Goal: Task Accomplishment & Management: Complete application form

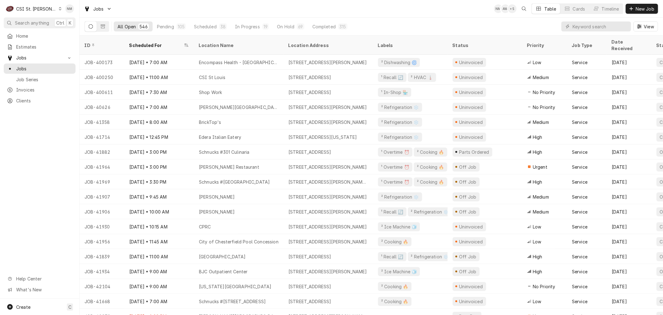
click at [47, 11] on div "C CSI St. [PERSON_NAME]" at bounding box center [34, 8] width 60 height 12
click at [75, 14] on div "CSI Kansas City" at bounding box center [95, 12] width 82 height 7
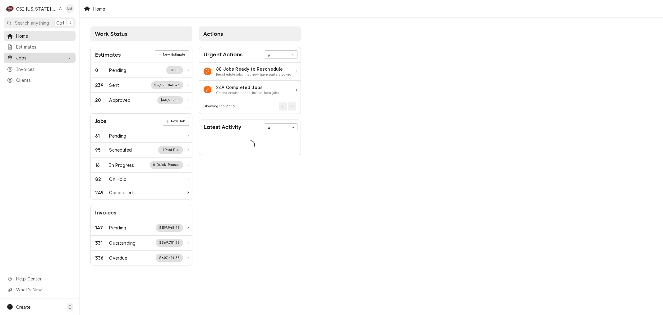
click at [25, 58] on span "Jobs" at bounding box center [39, 57] width 47 height 7
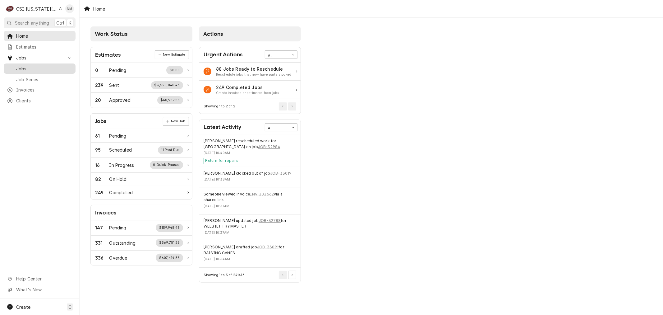
click at [24, 67] on span "Jobs" at bounding box center [44, 68] width 56 height 7
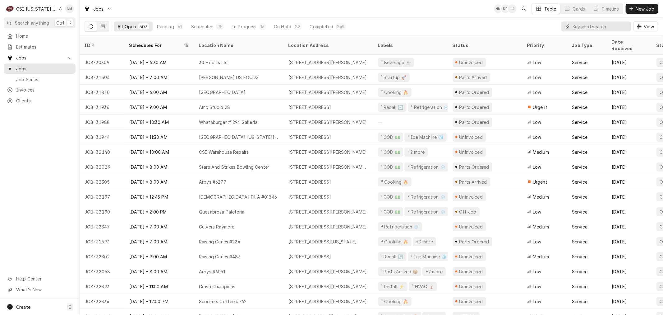
click at [581, 27] on input "Dynamic Content Wrapper" at bounding box center [599, 26] width 55 height 10
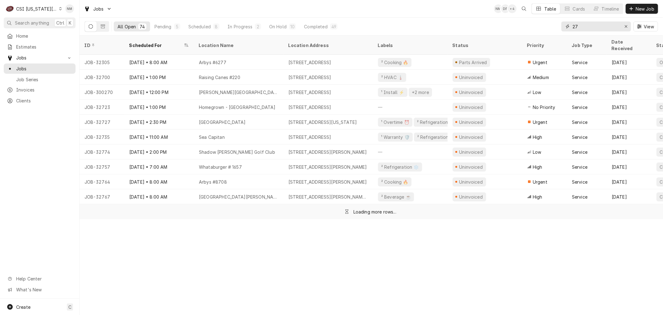
type input "2"
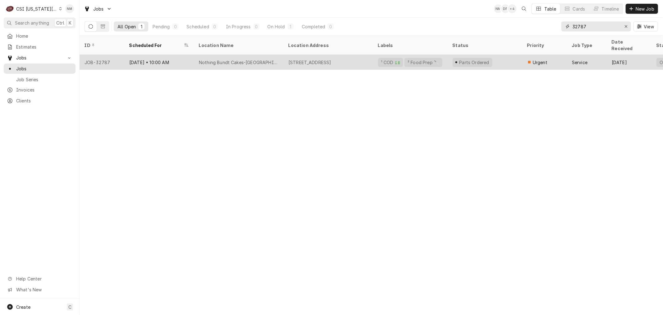
type input "32787"
click at [506, 55] on div "Parts Ordered" at bounding box center [485, 62] width 75 height 15
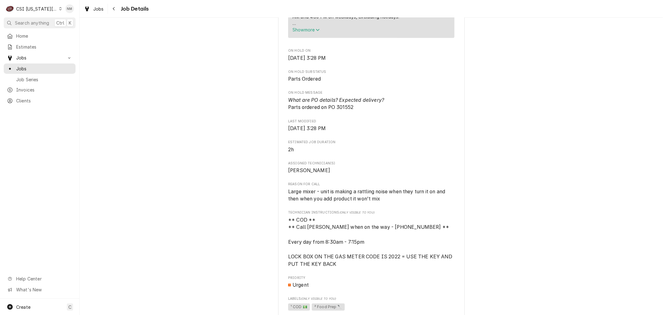
scroll to position [414, 0]
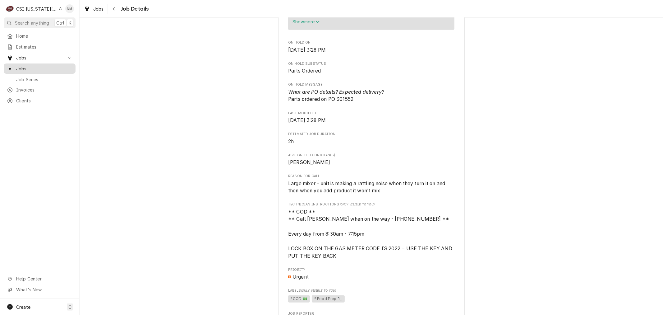
click at [33, 67] on span "Jobs" at bounding box center [44, 68] width 56 height 7
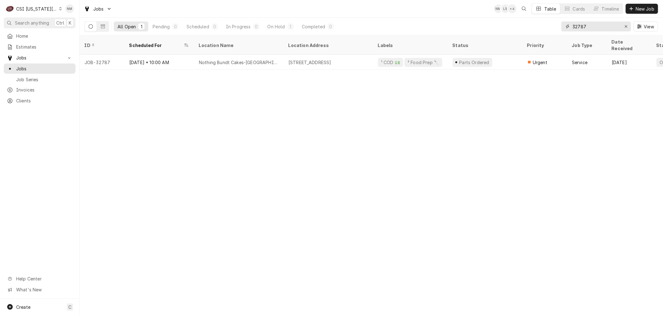
drag, startPoint x: 623, startPoint y: 26, endPoint x: 607, endPoint y: 30, distance: 16.6
click at [614, 29] on div "32787" at bounding box center [596, 26] width 70 height 10
click at [59, 7] on icon "Dynamic Content Wrapper" at bounding box center [60, 8] width 3 height 3
click at [78, 21] on div "CSI [US_STATE]" at bounding box center [106, 23] width 91 height 7
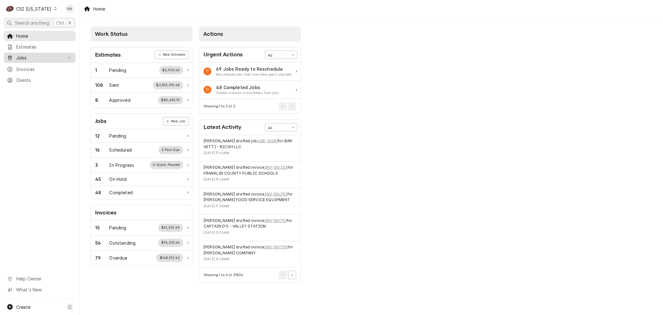
click at [38, 56] on span "Jobs" at bounding box center [39, 57] width 47 height 7
click at [35, 65] on span "Jobs" at bounding box center [44, 68] width 56 height 7
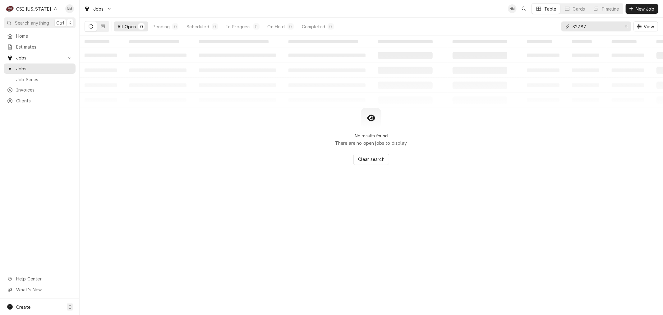
drag, startPoint x: 626, startPoint y: 24, endPoint x: 635, endPoint y: 18, distance: 11.4
click at [627, 24] on icon "Erase input" at bounding box center [625, 26] width 3 height 4
click at [639, 8] on span "New Job" at bounding box center [644, 9] width 21 height 7
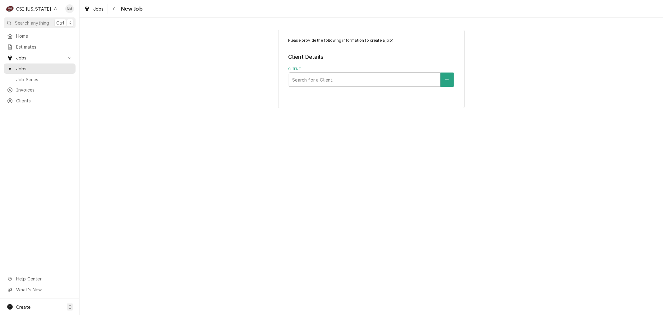
click at [353, 78] on div "Client" at bounding box center [364, 79] width 145 height 11
type input "westridge"
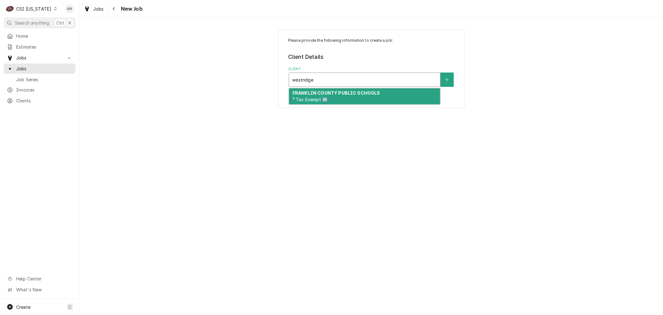
click at [361, 94] on strong "FRANKLIN COUNTY PUBLIC SCHOOLS" at bounding box center [336, 92] width 88 height 5
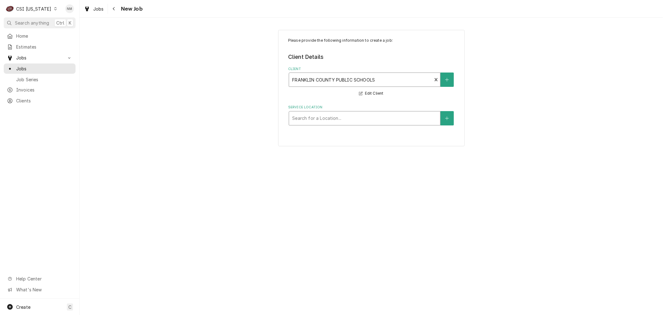
click at [368, 116] on div "Service Location" at bounding box center [364, 118] width 145 height 11
type input "west"
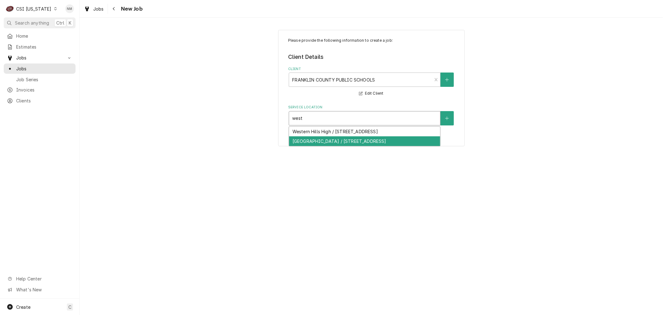
click at [372, 140] on div "Westridge Elementary / 200 Oak Ridge Drive, Frankfort, KY 40601" at bounding box center [364, 141] width 151 height 10
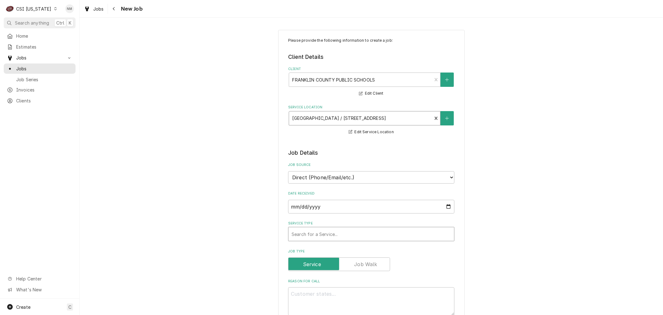
click at [365, 231] on div "Service Type" at bounding box center [371, 233] width 159 height 11
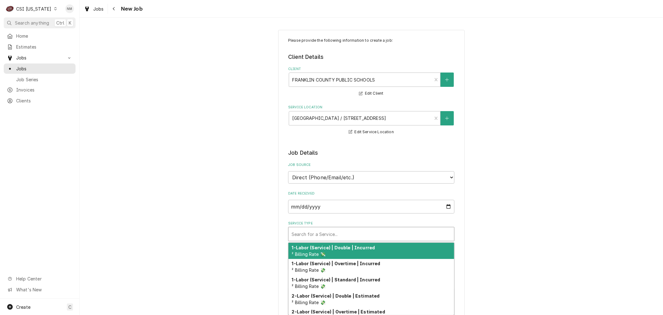
type textarea "x"
type input "s"
type textarea "x"
type input "se"
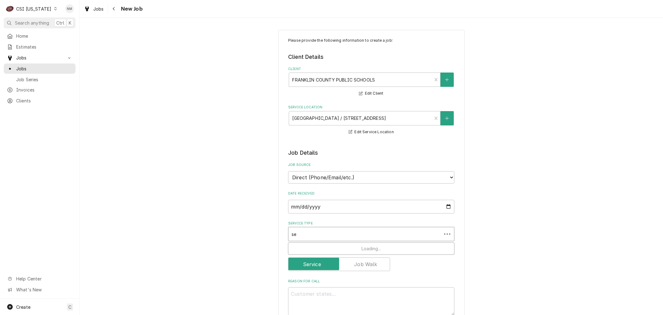
type textarea "x"
type input "ser"
type textarea "x"
type input "serv"
type textarea "x"
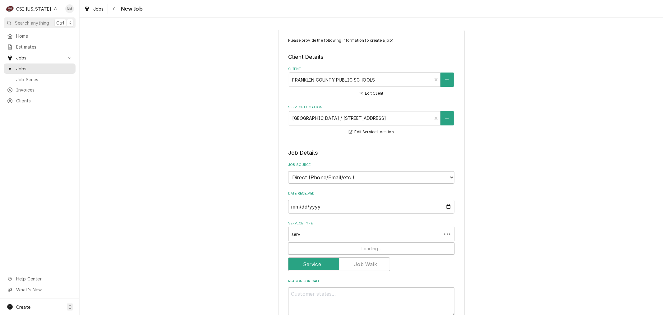
type input "servi"
type textarea "x"
type input "servic"
type textarea "x"
type input "service"
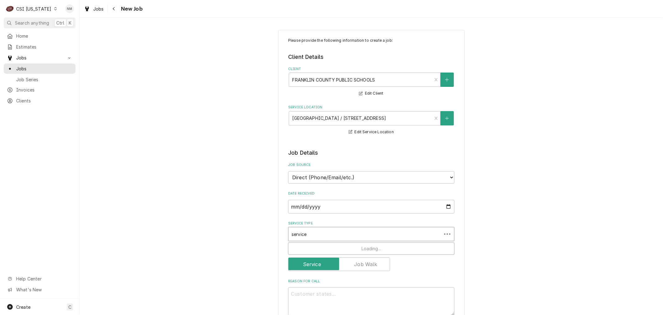
type textarea "x"
type input "service"
type textarea "x"
type input "service a"
type textarea "x"
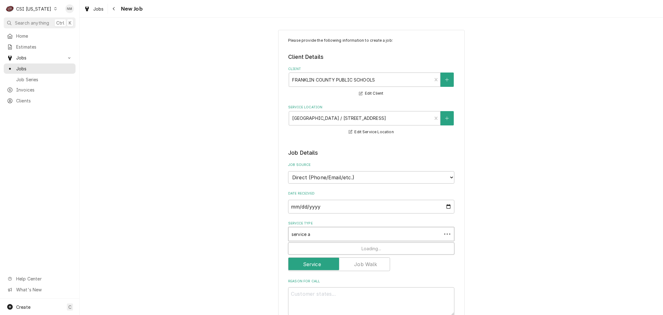
type input "service al"
type textarea "x"
type input "service all"
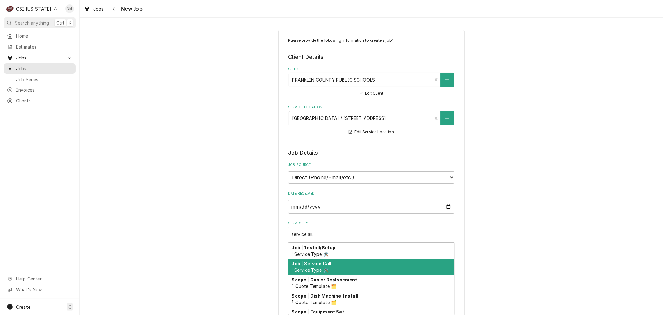
click at [361, 264] on div "Job | Service Call ¹ Service Type 🛠️" at bounding box center [371, 267] width 166 height 16
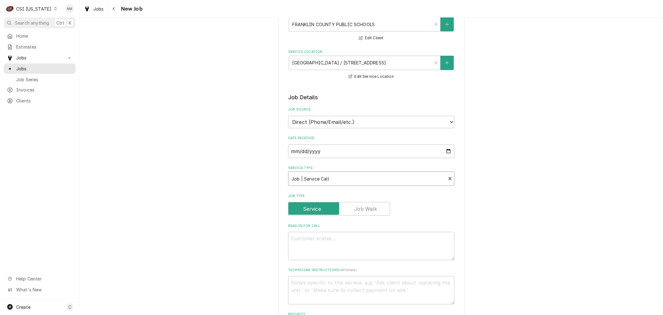
scroll to position [103, 0]
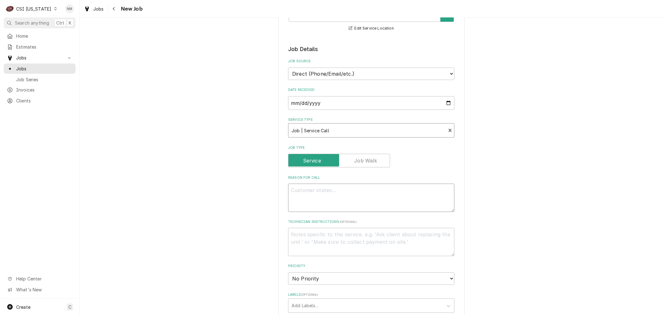
click at [377, 193] on textarea "Reason For Call" at bounding box center [371, 197] width 166 height 28
click at [323, 195] on textarea "Reason For Call" at bounding box center [371, 197] width 166 height 28
click at [377, 200] on textarea "Reason For Call" at bounding box center [371, 197] width 166 height 28
type textarea "x"
type textarea "d"
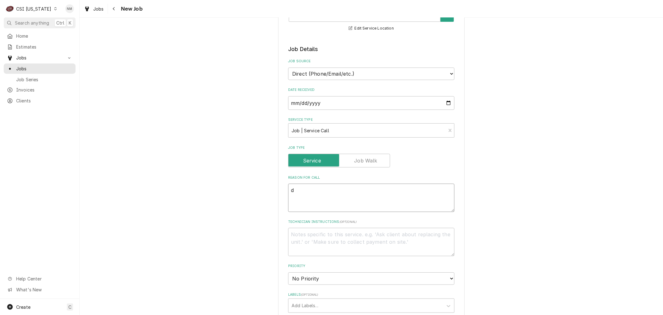
type textarea "x"
type textarea "di"
type textarea "x"
type textarea "dis"
type textarea "x"
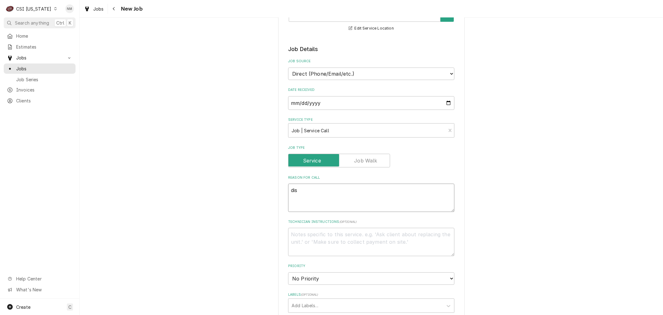
type textarea "dish"
type textarea "x"
type textarea "dish"
type textarea "x"
type textarea "dish m"
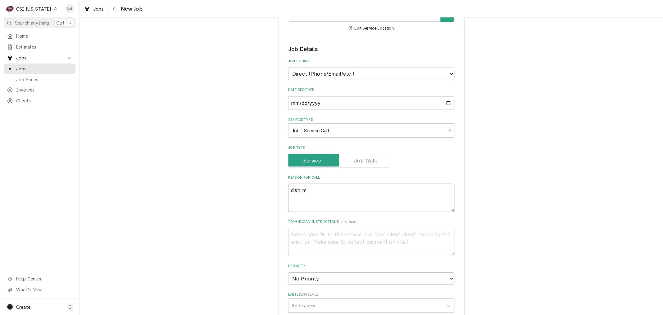
type textarea "x"
type textarea "dish ma"
type textarea "x"
type textarea "dish mac"
type textarea "x"
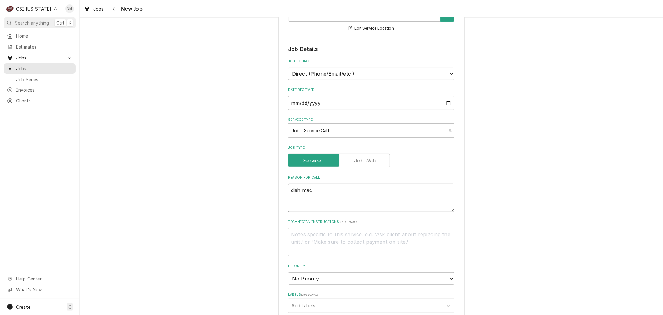
type textarea "dish mach"
type textarea "x"
type textarea "dish machi"
type textarea "x"
type textarea "dish machin"
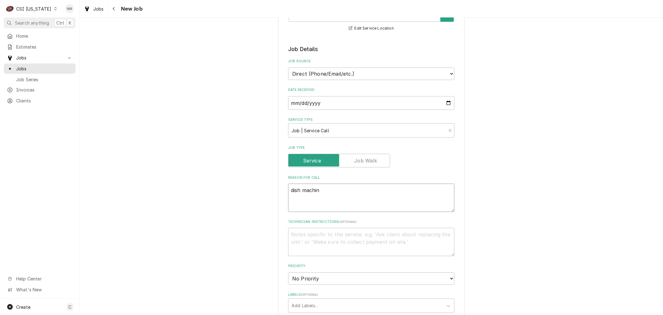
type textarea "x"
type textarea "dish machine"
type textarea "x"
type textarea "dish machine"
paste textarea "Leaking and not holding water --"
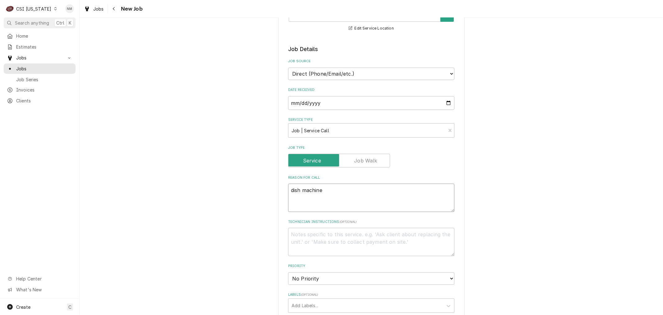
type textarea "x"
type textarea "dish machine Leaking and not holding water --"
type textarea "x"
type textarea "dish machine Leaking and not holding water --"
click at [303, 235] on textarea "Technician Instructions ( optional )" at bounding box center [371, 241] width 166 height 28
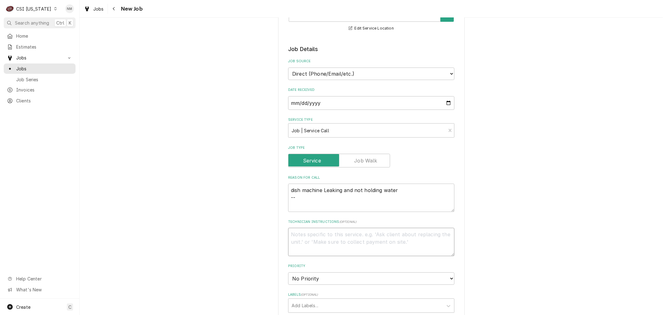
type textarea "x"
type textarea "C"
type textarea "x"
type textarea "Ch"
type textarea "x"
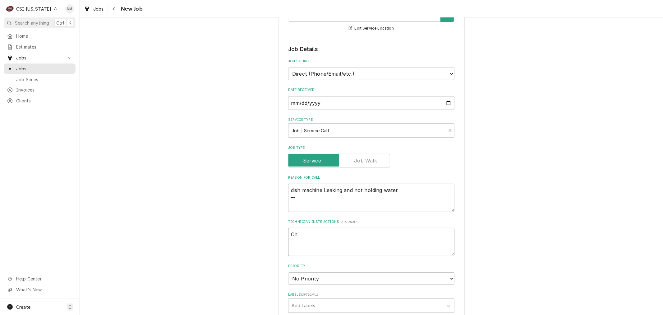
type textarea "Chr"
type textarea "x"
type textarea "Chri"
type textarea "x"
type textarea "Chris"
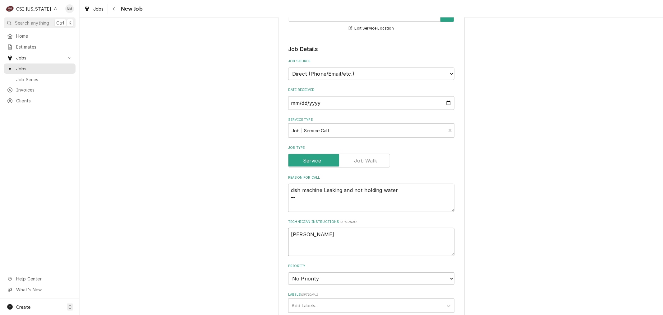
type textarea "x"
type textarea "Chriss"
type textarea "x"
type textarea "Chrissy"
type textarea "x"
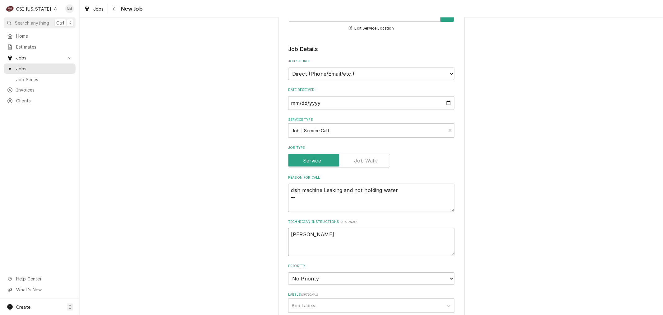
type textarea "Chrissy"
click at [328, 278] on select "No Priority Urgent High Medium Low" at bounding box center [371, 278] width 166 height 12
select select "3"
click at [288, 272] on select "No Priority Urgent High Medium Low" at bounding box center [371, 278] width 166 height 12
type textarea "x"
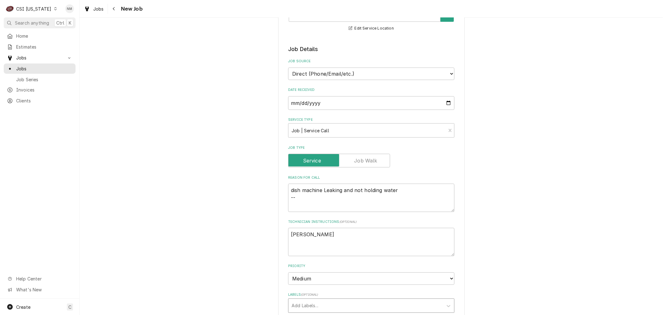
click at [338, 303] on div "Labels" at bounding box center [366, 305] width 148 height 11
type input "di"
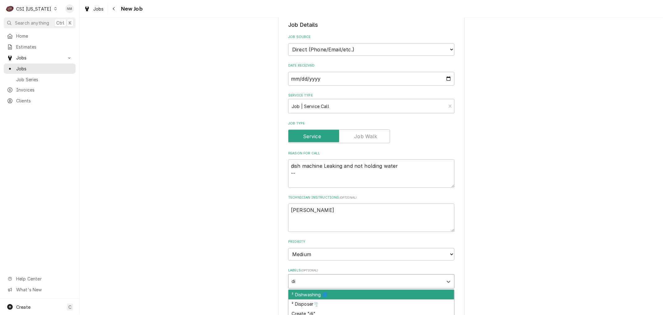
scroll to position [172, 0]
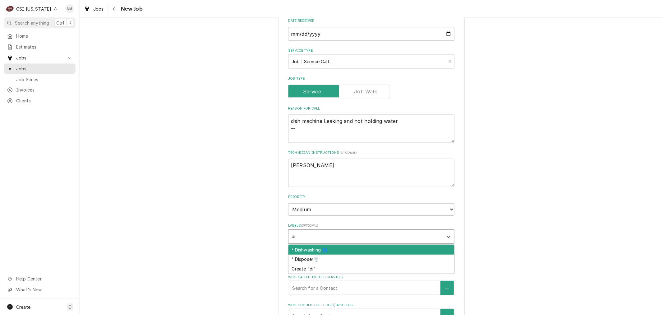
click at [340, 247] on div "² Dishwashing 🌀" at bounding box center [371, 250] width 166 height 10
type textarea "x"
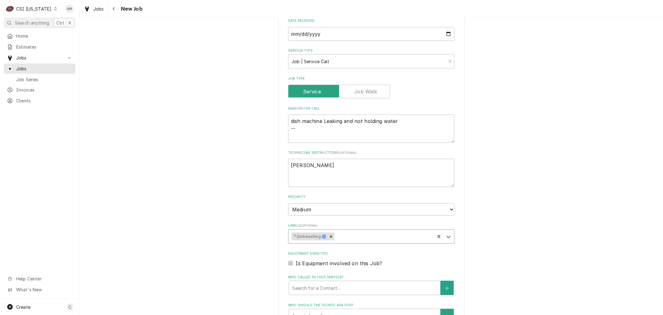
type textarea "x"
click at [296, 259] on label "Is Equipment involved on this Job?" at bounding box center [339, 262] width 86 height 7
click at [296, 259] on input "Equipment Expected" at bounding box center [379, 266] width 166 height 14
checkbox input "true"
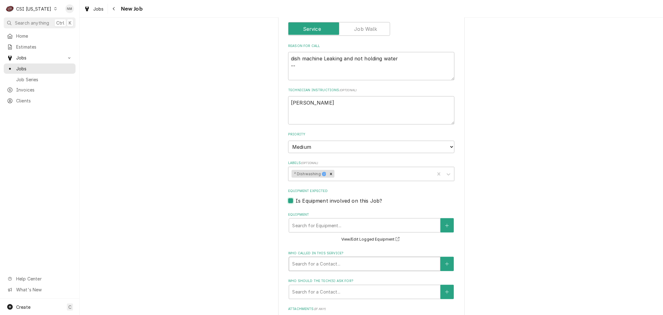
scroll to position [241, 0]
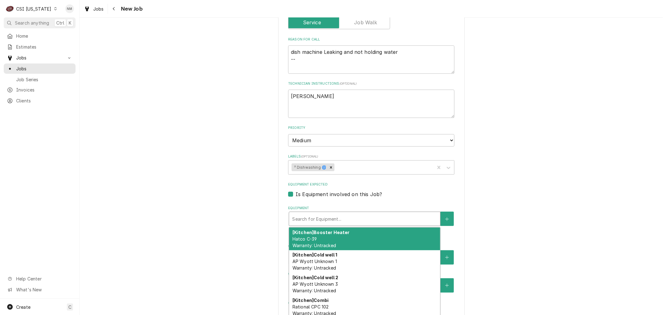
click at [377, 216] on div "Equipment" at bounding box center [364, 218] width 145 height 11
type textarea "x"
type input "d"
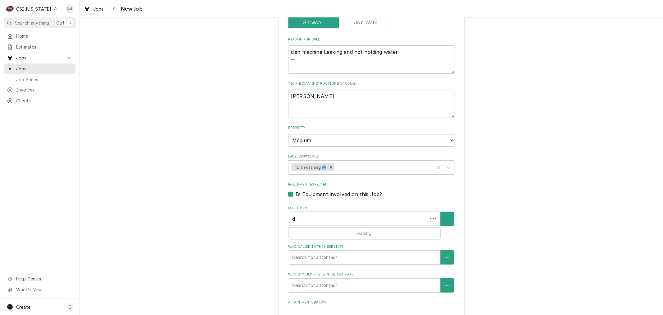
type textarea "x"
type input "di"
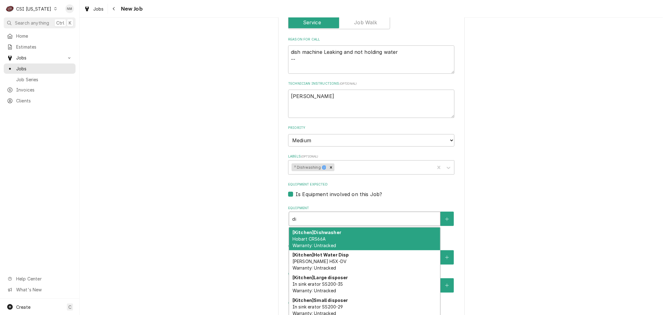
click at [376, 238] on div "[Kitchen] Dishwasher Hobart CRS66A Warranty: Untracked" at bounding box center [364, 238] width 151 height 23
type textarea "x"
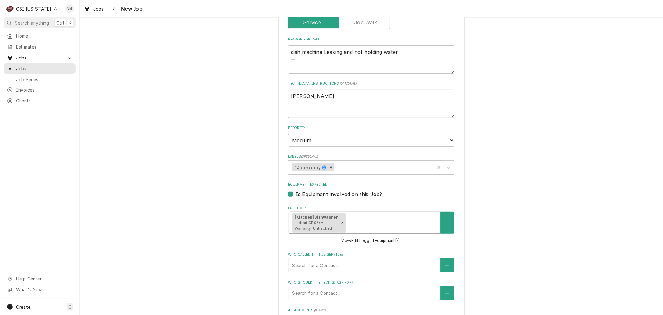
click at [358, 263] on div "Who called in this service?" at bounding box center [364, 264] width 145 height 11
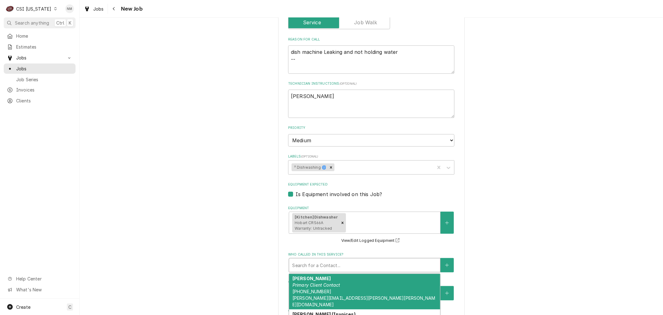
click at [357, 288] on div "Christy Pritchett Primary Client Contact (502) 695-6700 CHRISTY.PRITCHETT@FRANK…" at bounding box center [364, 291] width 151 height 36
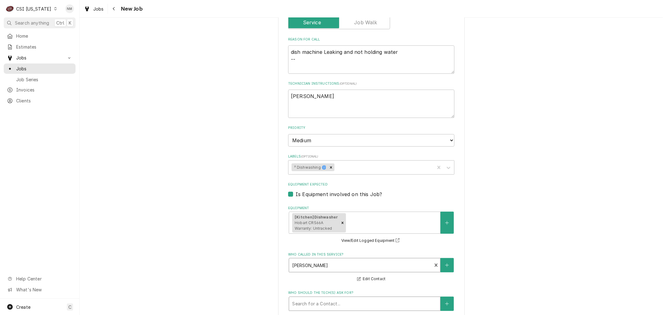
click at [361, 303] on div "Who should the tech(s) ask for?" at bounding box center [364, 303] width 145 height 11
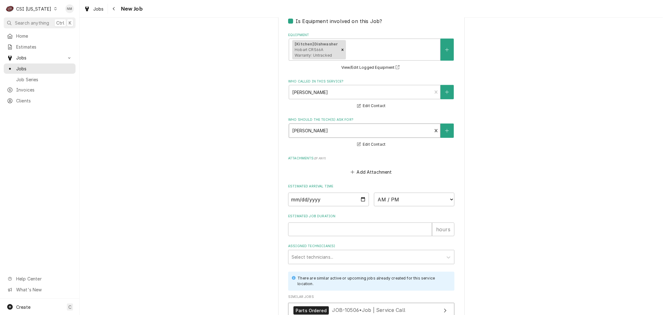
scroll to position [473, 0]
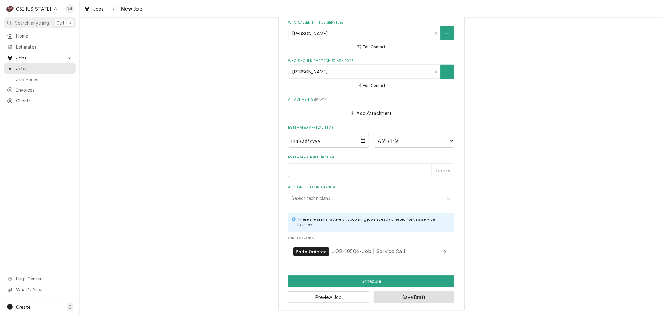
click at [401, 296] on button "Save Draft" at bounding box center [414, 296] width 81 height 11
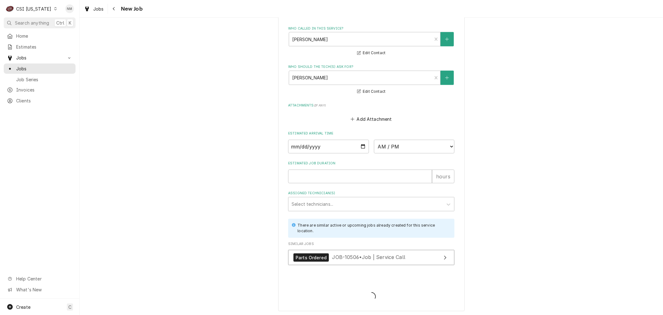
type textarea "x"
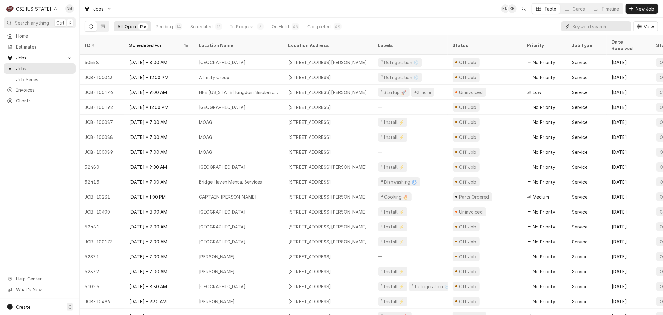
click at [595, 27] on input "Dynamic Content Wrapper" at bounding box center [599, 26] width 55 height 10
paste input "10050564763"
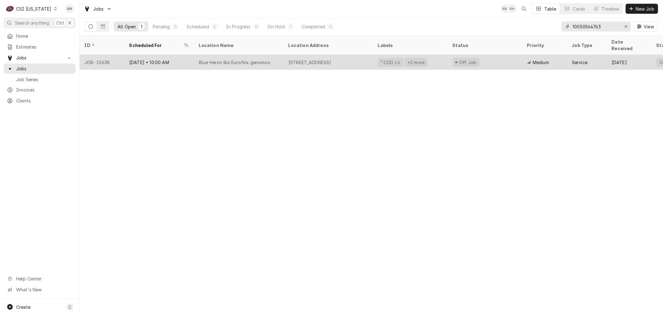
type input "10050564763"
click at [190, 55] on div "Sep 23 • 10:00 AM" at bounding box center [159, 62] width 70 height 15
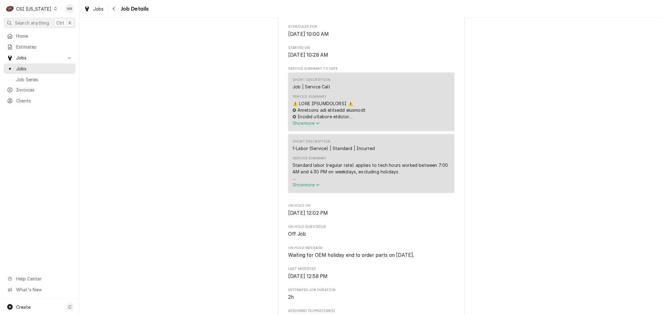
scroll to position [103, 0]
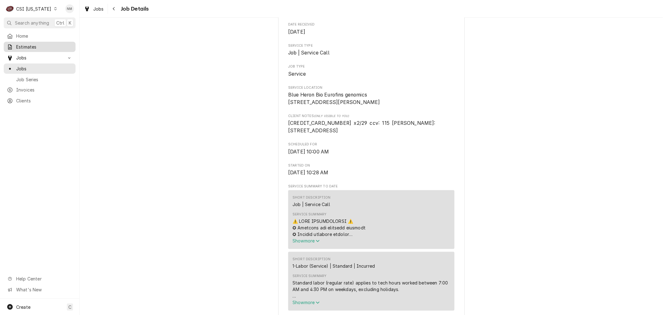
click at [32, 45] on span "Estimates" at bounding box center [44, 47] width 56 height 7
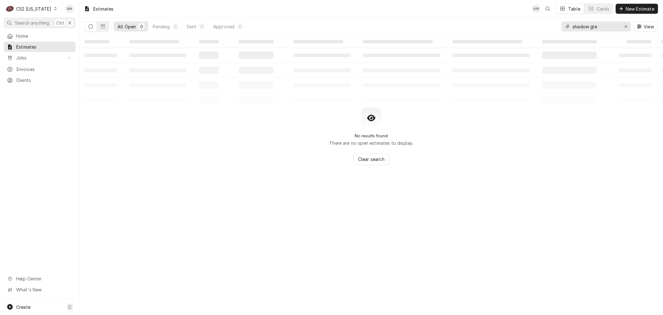
drag, startPoint x: 608, startPoint y: 27, endPoint x: 551, endPoint y: 27, distance: 56.6
click at [551, 27] on div "All Open 0 Pending 0 Sent 0 Approved 0 shadow gle View" at bounding box center [371, 26] width 573 height 17
drag, startPoint x: 593, startPoint y: 26, endPoint x: 549, endPoint y: 26, distance: 44.1
click at [549, 26] on div "All Open 0 Pending 0 Sent 0 Approved 0 blue View" at bounding box center [371, 26] width 573 height 17
paste input "10050564763"
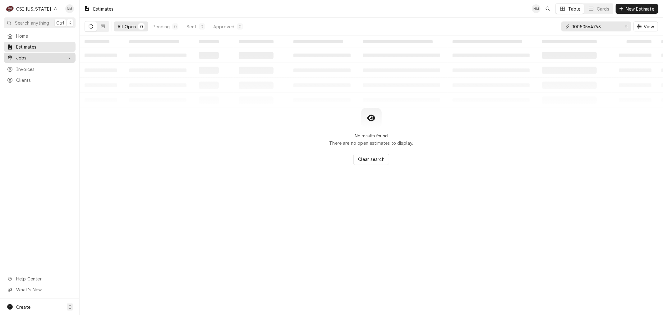
type input "10050564763"
click at [24, 57] on span "Jobs" at bounding box center [39, 57] width 47 height 7
click at [22, 65] on span "Jobs" at bounding box center [44, 68] width 56 height 7
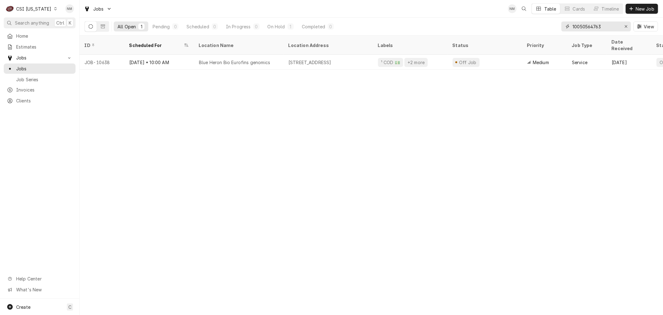
drag, startPoint x: 611, startPoint y: 24, endPoint x: 550, endPoint y: 24, distance: 60.6
click at [549, 25] on div "All Open 1 Pending 0 Scheduled 0 In Progress 0 On Hold 1 Completed 0 1005056476…" at bounding box center [371, 26] width 573 height 17
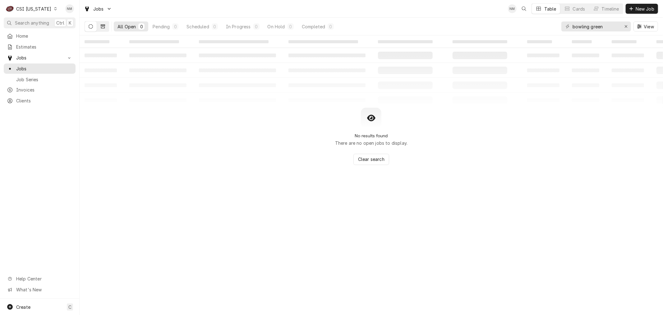
click at [103, 24] on icon "Dynamic Content Wrapper" at bounding box center [103, 26] width 4 height 4
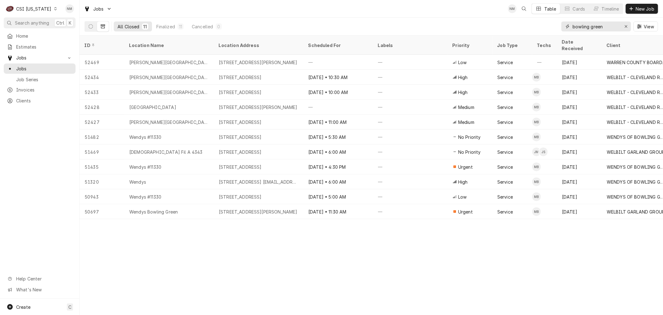
drag, startPoint x: 612, startPoint y: 24, endPoint x: 539, endPoint y: 22, distance: 72.4
click at [539, 22] on div "All Closed 11 Finalized 11 Cancelled 0 bowling green View" at bounding box center [371, 26] width 573 height 17
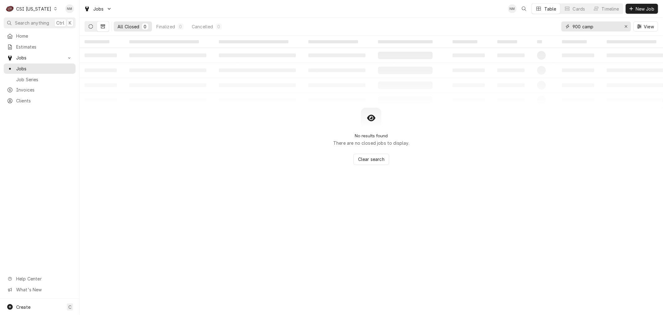
type input "900 camp"
click at [94, 25] on button "Dynamic Content Wrapper" at bounding box center [91, 26] width 12 height 10
click at [54, 7] on icon "Dynamic Content Wrapper" at bounding box center [55, 8] width 2 height 3
click at [85, 14] on div "CSI Kansas City" at bounding box center [97, 12] width 82 height 7
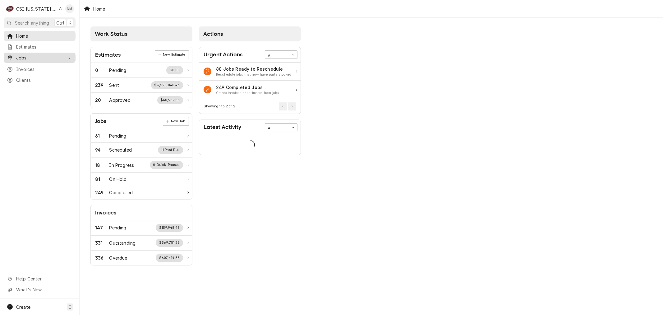
click at [33, 55] on span "Jobs" at bounding box center [39, 57] width 47 height 7
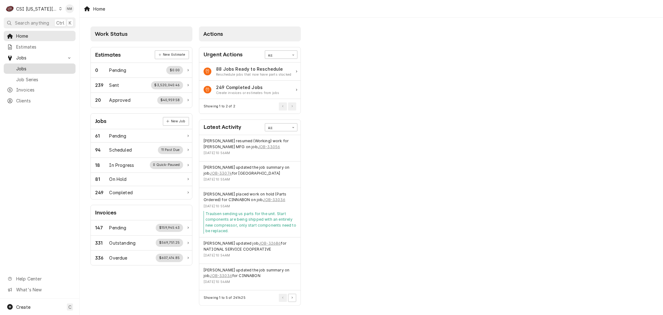
click at [33, 65] on span "Jobs" at bounding box center [44, 68] width 56 height 7
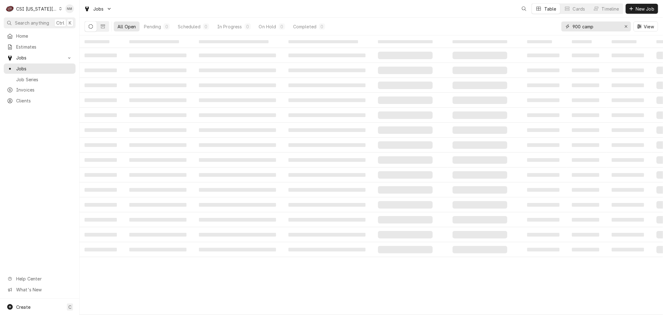
drag, startPoint x: 606, startPoint y: 27, endPoint x: 558, endPoint y: 27, distance: 47.9
click at [558, 27] on div "All Open Pending 0 Scheduled 0 In Progress 0 On Hold 0 Completed 0 900 camp View" at bounding box center [371, 26] width 573 height 17
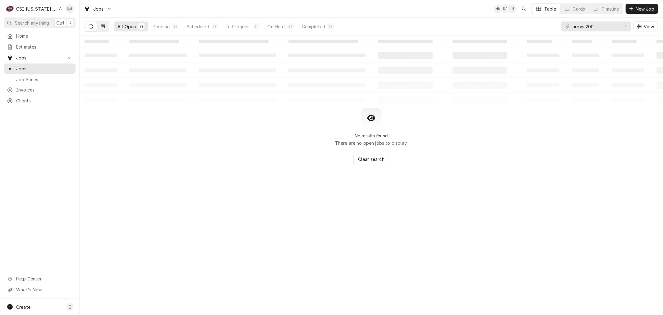
click at [101, 25] on icon "Dynamic Content Wrapper" at bounding box center [103, 27] width 4 height 4
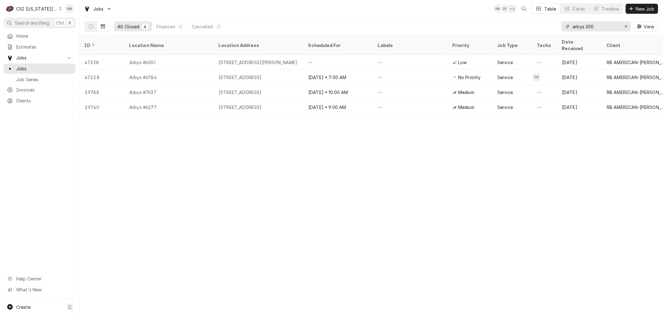
click at [600, 25] on input "arbys 200" at bounding box center [595, 26] width 47 height 10
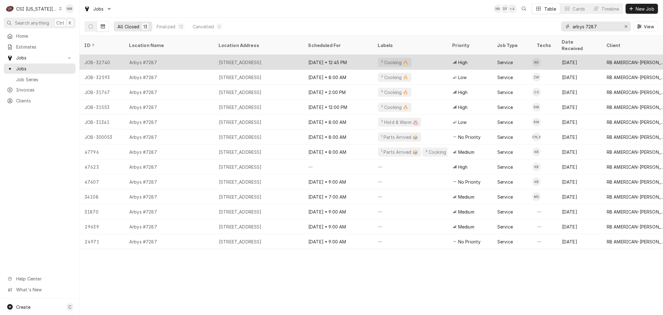
type input "arbys 7287"
click at [193, 55] on div "Arbys #7287" at bounding box center [169, 62] width 90 height 15
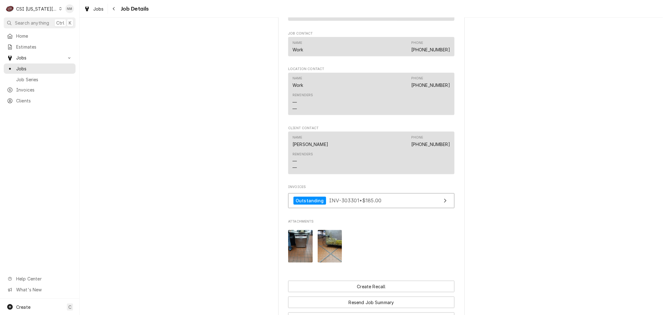
scroll to position [794, 0]
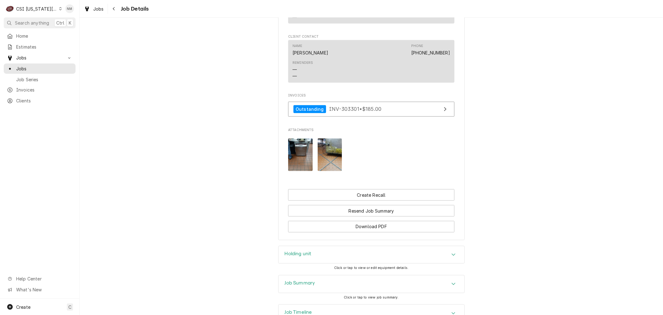
click at [303, 280] on h3 "Job Summary" at bounding box center [300, 283] width 30 height 6
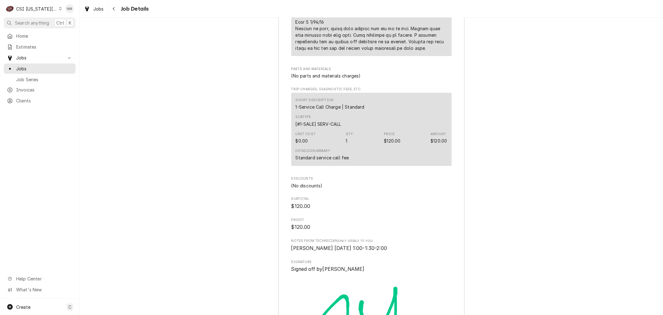
scroll to position [1761, 0]
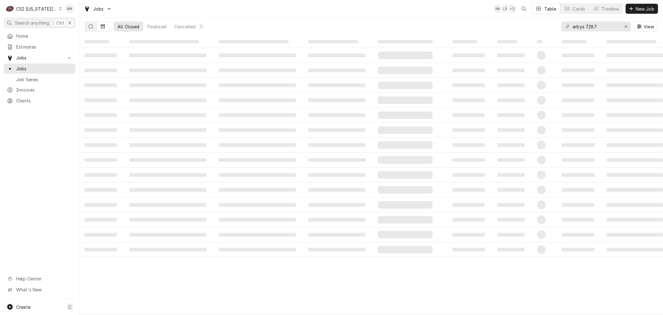
click at [90, 26] on icon "Dynamic Content Wrapper" at bounding box center [91, 26] width 4 height 4
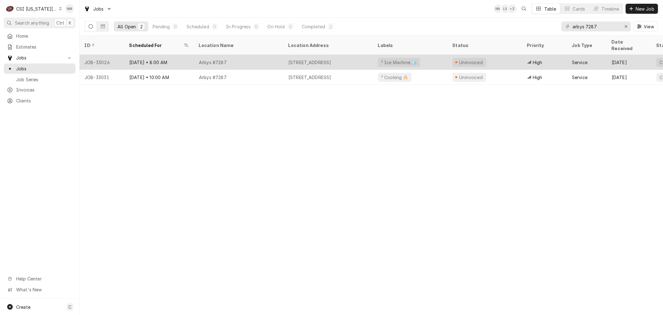
click at [269, 57] on div "Arbys #7287" at bounding box center [239, 62] width 90 height 15
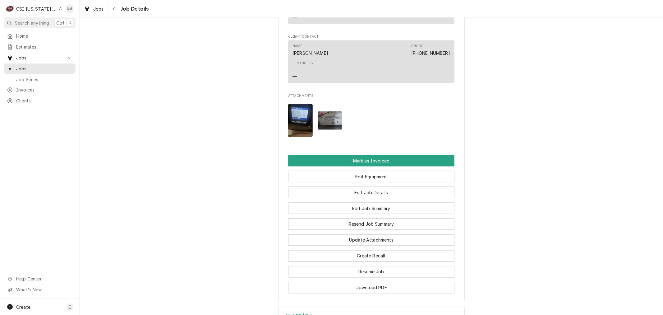
scroll to position [896, 0]
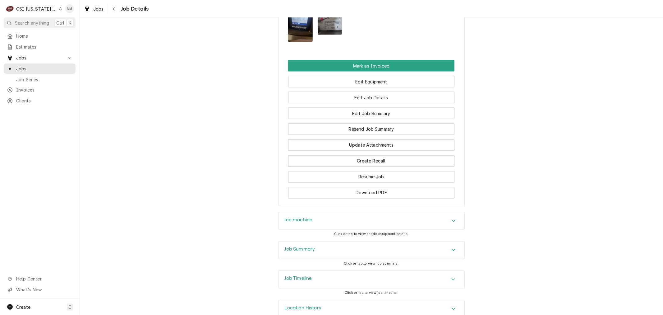
click at [303, 246] on h3 "Job Summary" at bounding box center [300, 249] width 30 height 6
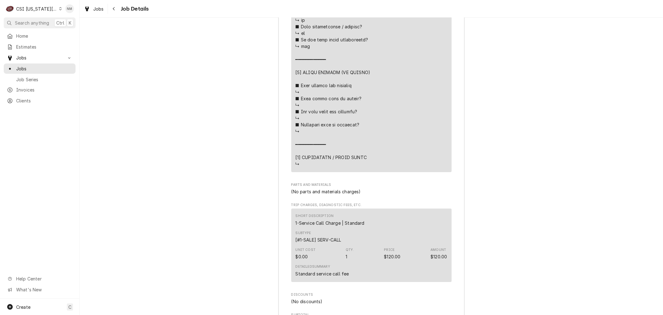
scroll to position [1794, 0]
click at [23, 69] on span "Jobs" at bounding box center [44, 68] width 56 height 7
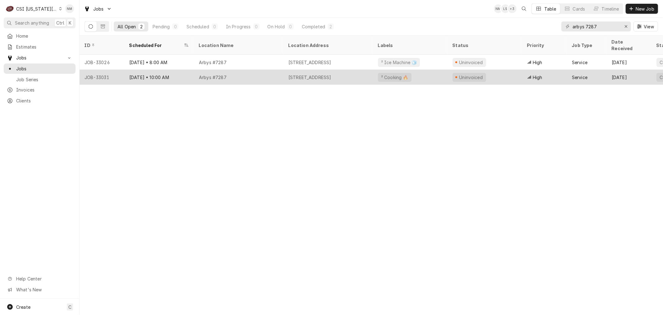
click at [256, 70] on div "Arbys #7287" at bounding box center [239, 77] width 90 height 15
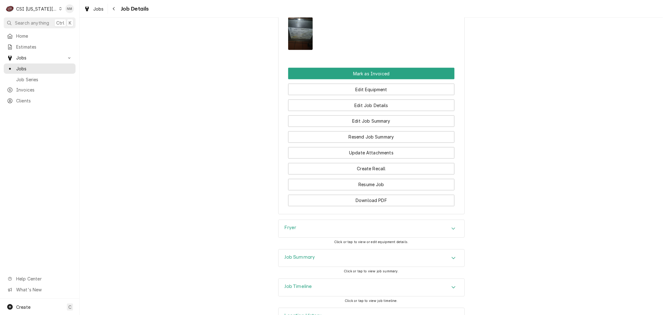
scroll to position [903, 0]
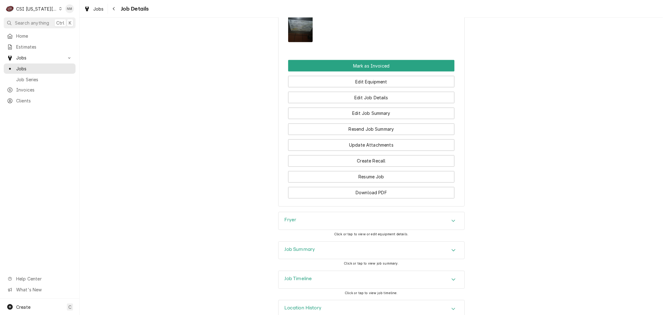
click at [306, 246] on h3 "Job Summary" at bounding box center [300, 249] width 30 height 6
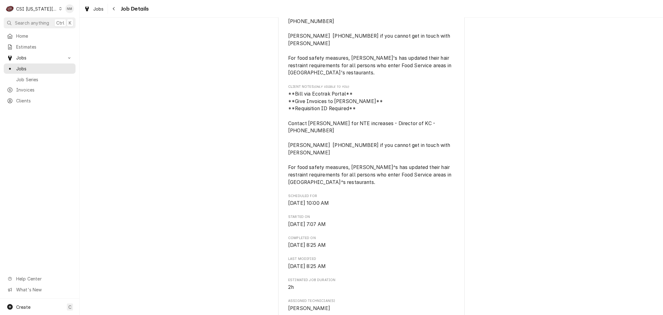
scroll to position [0, 0]
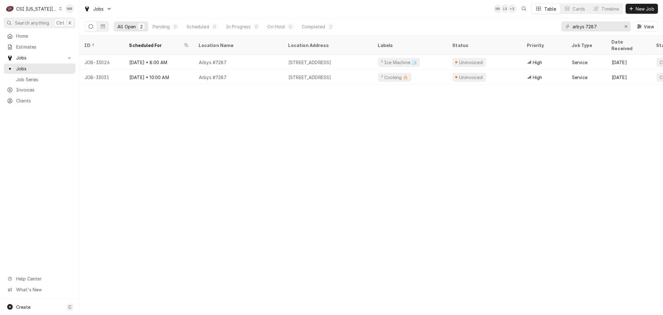
click at [59, 8] on icon "Dynamic Content Wrapper" at bounding box center [60, 8] width 3 height 3
click at [69, 21] on div "CSI [US_STATE]" at bounding box center [106, 23] width 91 height 7
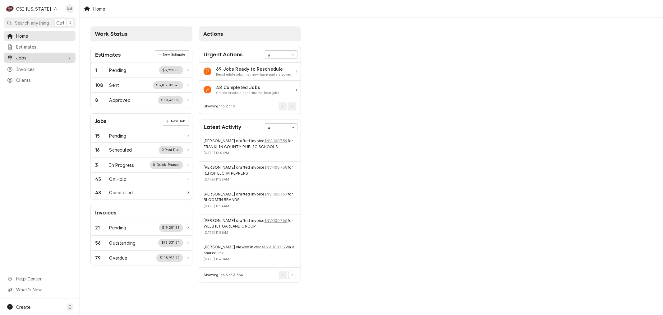
click at [31, 57] on span "Jobs" at bounding box center [39, 57] width 47 height 7
click at [29, 66] on span "Jobs" at bounding box center [44, 68] width 56 height 7
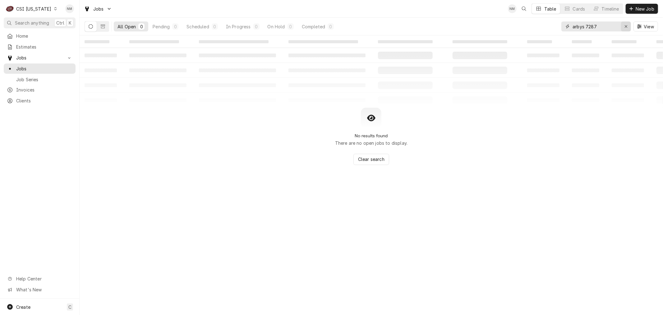
click at [625, 25] on icon "Erase input" at bounding box center [625, 26] width 3 height 4
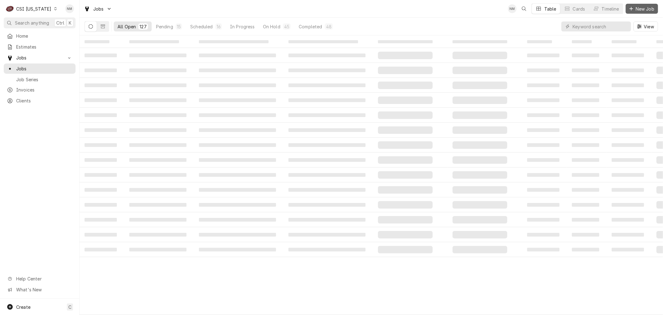
click at [645, 10] on span "New Job" at bounding box center [644, 9] width 21 height 7
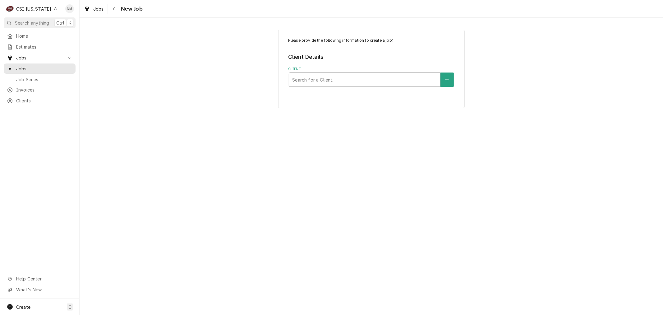
click at [318, 81] on div "Client" at bounding box center [364, 79] width 145 height 11
click at [328, 77] on div "Client" at bounding box center [364, 79] width 145 height 11
type input "b"
type input "9"
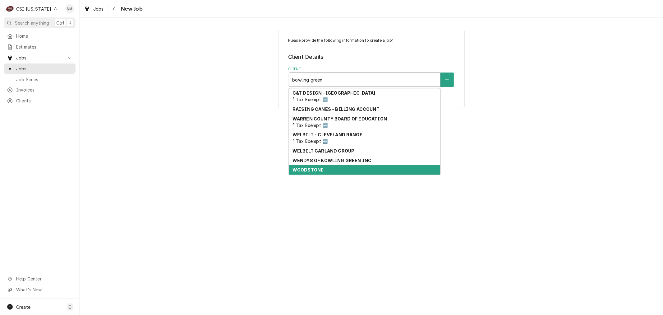
type input "bowling green"
click at [523, 199] on div "Please provide the following information to create a job: Client Details Client…" at bounding box center [371, 166] width 583 height 297
